Goal: Task Accomplishment & Management: Complete application form

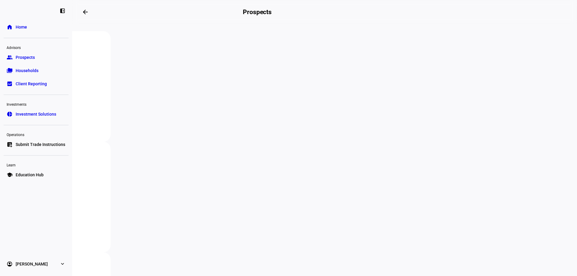
scroll to position [150, 0]
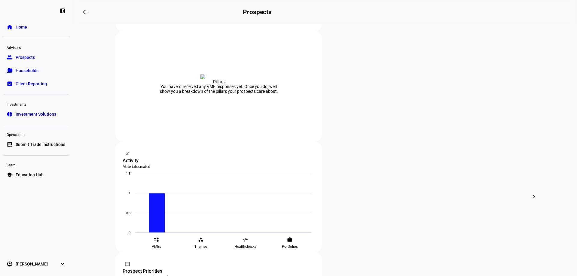
scroll to position [150, 0]
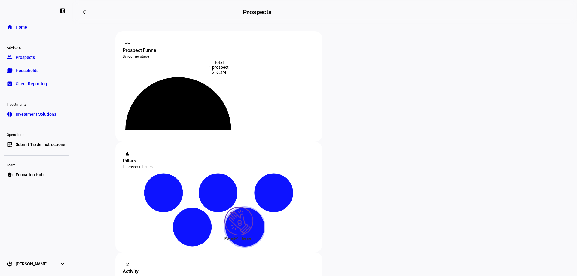
click at [264, 208] on icon at bounding box center [245, 227] width 38 height 38
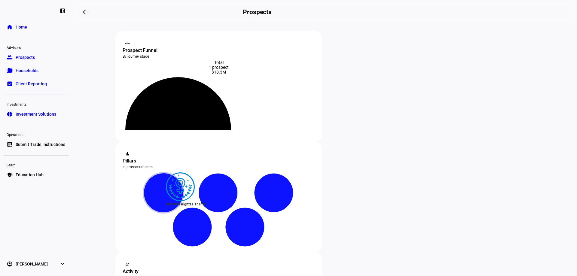
click at [183, 174] on icon at bounding box center [163, 193] width 38 height 38
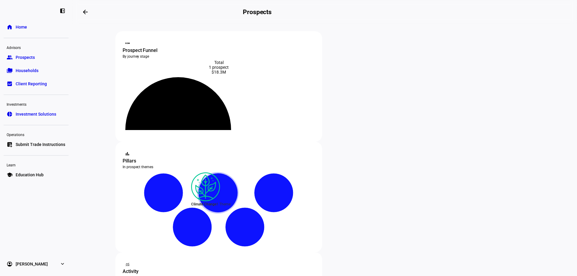
drag, startPoint x: 424, startPoint y: 81, endPoint x: 476, endPoint y: 71, distance: 52.8
click at [237, 174] on icon at bounding box center [218, 193] width 38 height 38
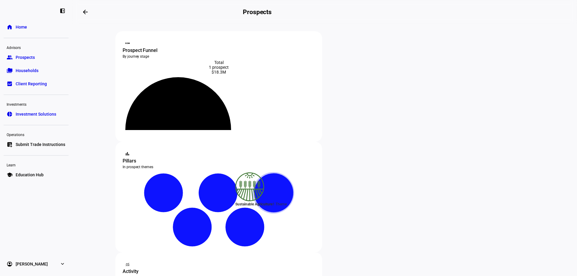
click at [293, 174] on icon at bounding box center [273, 193] width 38 height 38
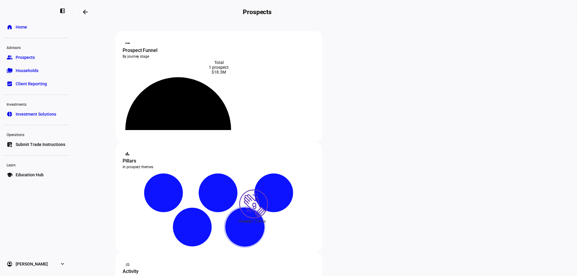
click at [264, 208] on icon at bounding box center [245, 227] width 38 height 38
click at [211, 208] on icon at bounding box center [192, 227] width 38 height 38
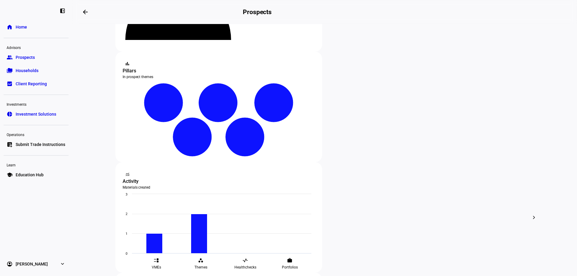
scroll to position [180, 0]
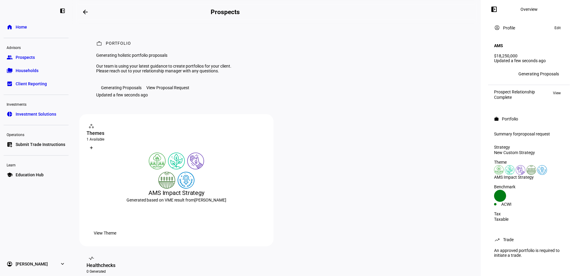
click at [126, 90] on div "Generating Proposals" at bounding box center [121, 87] width 41 height 5
click at [168, 90] on div "View Proposal Request" at bounding box center [167, 87] width 43 height 5
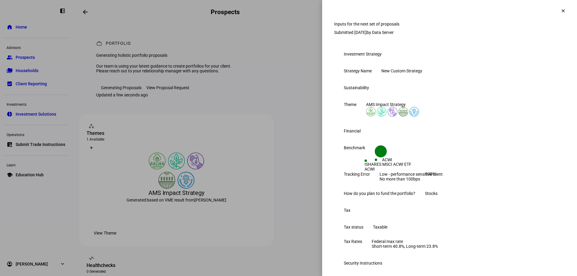
click at [393, 35] on span "by Data Server" at bounding box center [379, 32] width 27 height 5
click at [556, 10] on span at bounding box center [563, 11] width 14 height 14
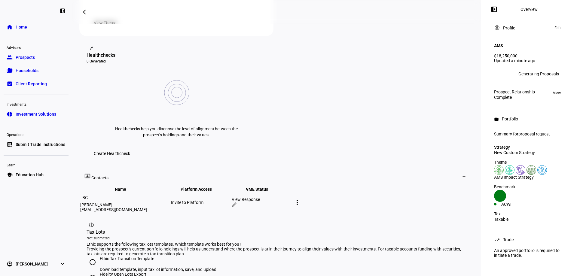
scroll to position [291, 0]
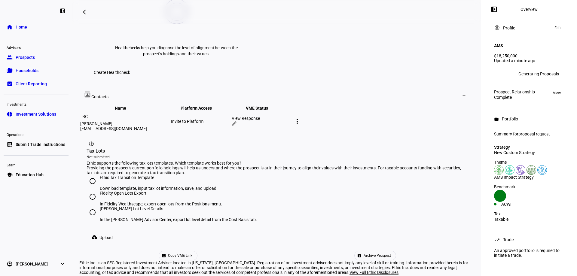
click at [324, 191] on div "Fidelity Open Lots Export In Fidelity Wealthscape, export open lots from the Po…" at bounding box center [276, 199] width 380 height 16
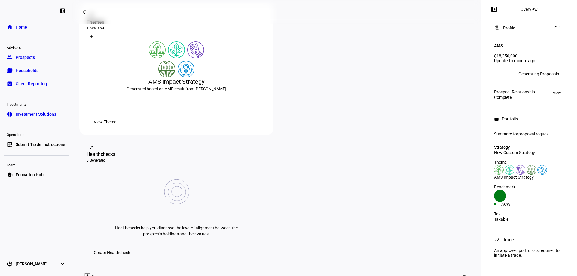
scroll to position [0, 0]
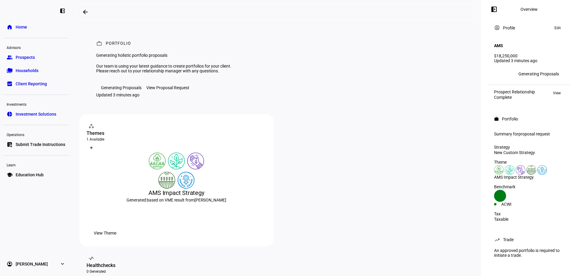
click at [183, 90] on div "View Proposal Request" at bounding box center [167, 87] width 43 height 5
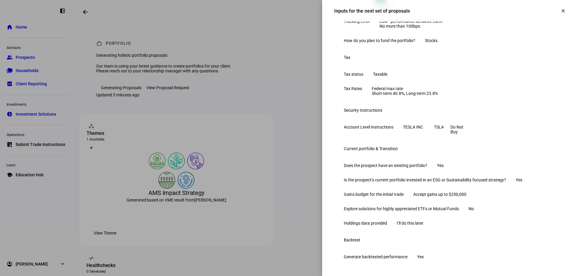
scroll to position [259, 0]
click at [560, 10] on mat-icon "clear" at bounding box center [562, 10] width 5 height 5
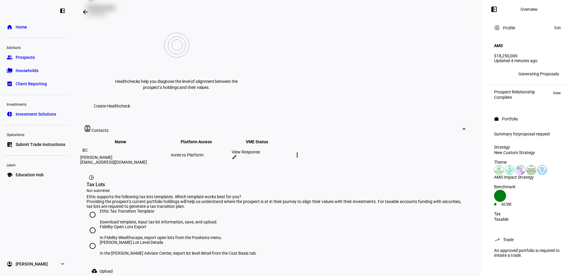
scroll to position [291, 0]
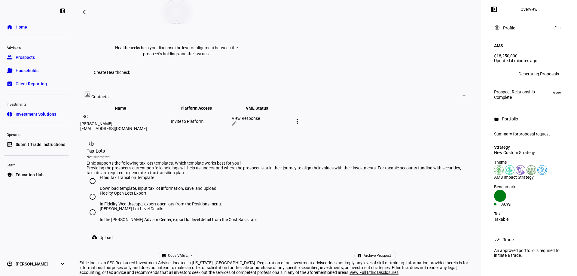
click at [94, 206] on input "[PERSON_NAME] Lot Level Details In the [PERSON_NAME] Advisor Center, export lot…" at bounding box center [92, 212] width 12 height 12
radio input "true"
click at [101, 232] on span "Upload" at bounding box center [105, 238] width 13 height 12
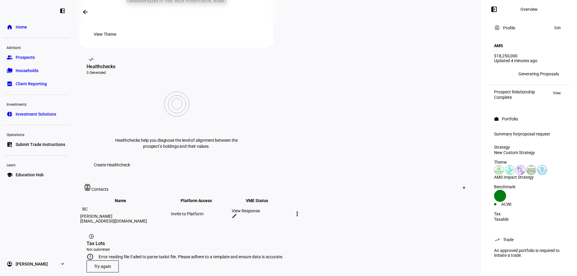
scroll to position [226, 0]
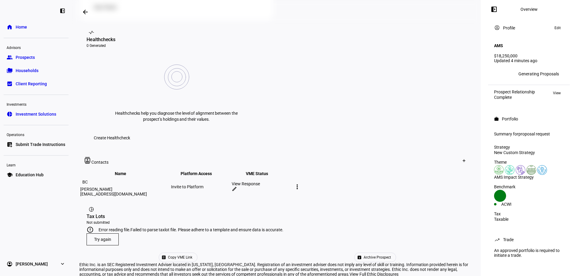
click at [112, 232] on span at bounding box center [103, 239] width 32 height 14
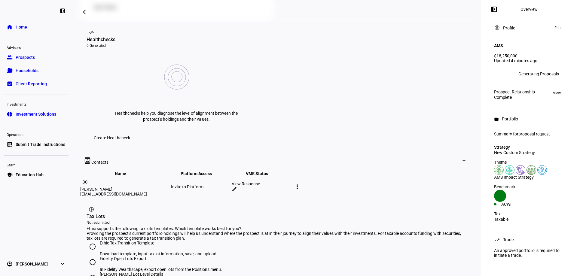
click at [95, 272] on input "[PERSON_NAME] Lot Level Details In the [PERSON_NAME] Advisor Center, export lot…" at bounding box center [92, 278] width 12 height 12
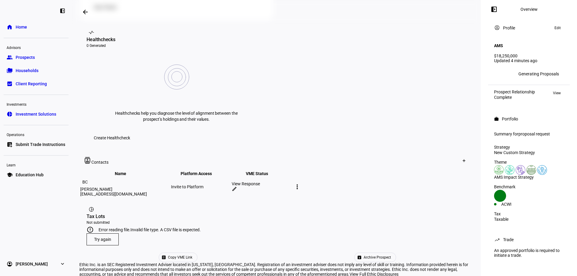
click at [100, 237] on span "Try again" at bounding box center [102, 239] width 17 height 5
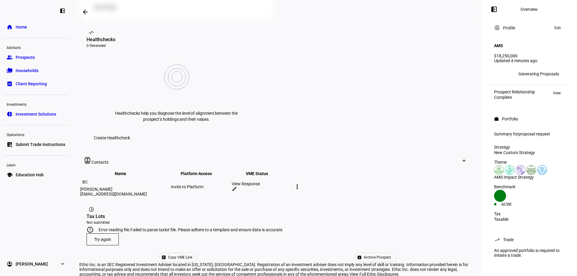
click at [113, 232] on span at bounding box center [103, 239] width 32 height 14
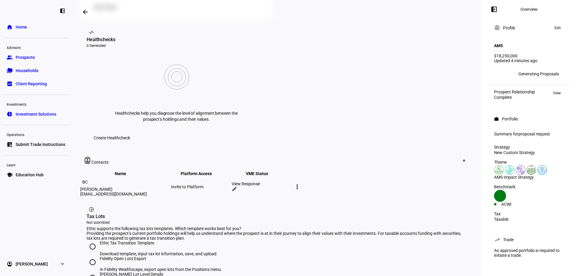
click at [97, 241] on input "Ethic Tax Transition Template Download template, input tax lot information, sav…" at bounding box center [92, 247] width 12 height 12
radio input "true"
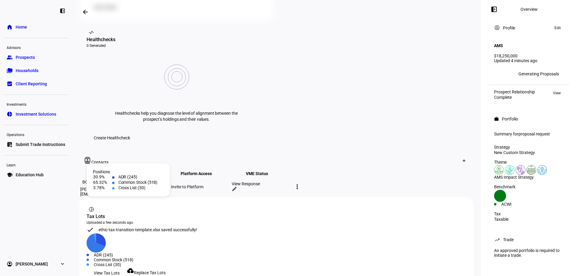
click at [172, 262] on div "Cross List (30)" at bounding box center [280, 264] width 372 height 5
drag, startPoint x: 194, startPoint y: 208, endPoint x: 156, endPoint y: 204, distance: 38.6
click at [194, 233] on div "Created with Highcharts 9.1.2 ADR (245) Common Stock (518) Cross List (30)" at bounding box center [276, 250] width 380 height 34
click at [316, 267] on div "View Tax Lots cloud_upload Replace Tax Lots" at bounding box center [276, 273] width 380 height 12
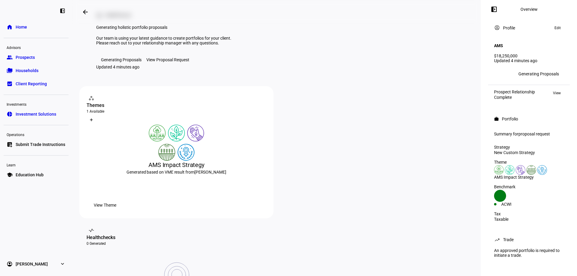
scroll to position [0, 0]
